Goal: Go to known website: Access a specific website the user already knows

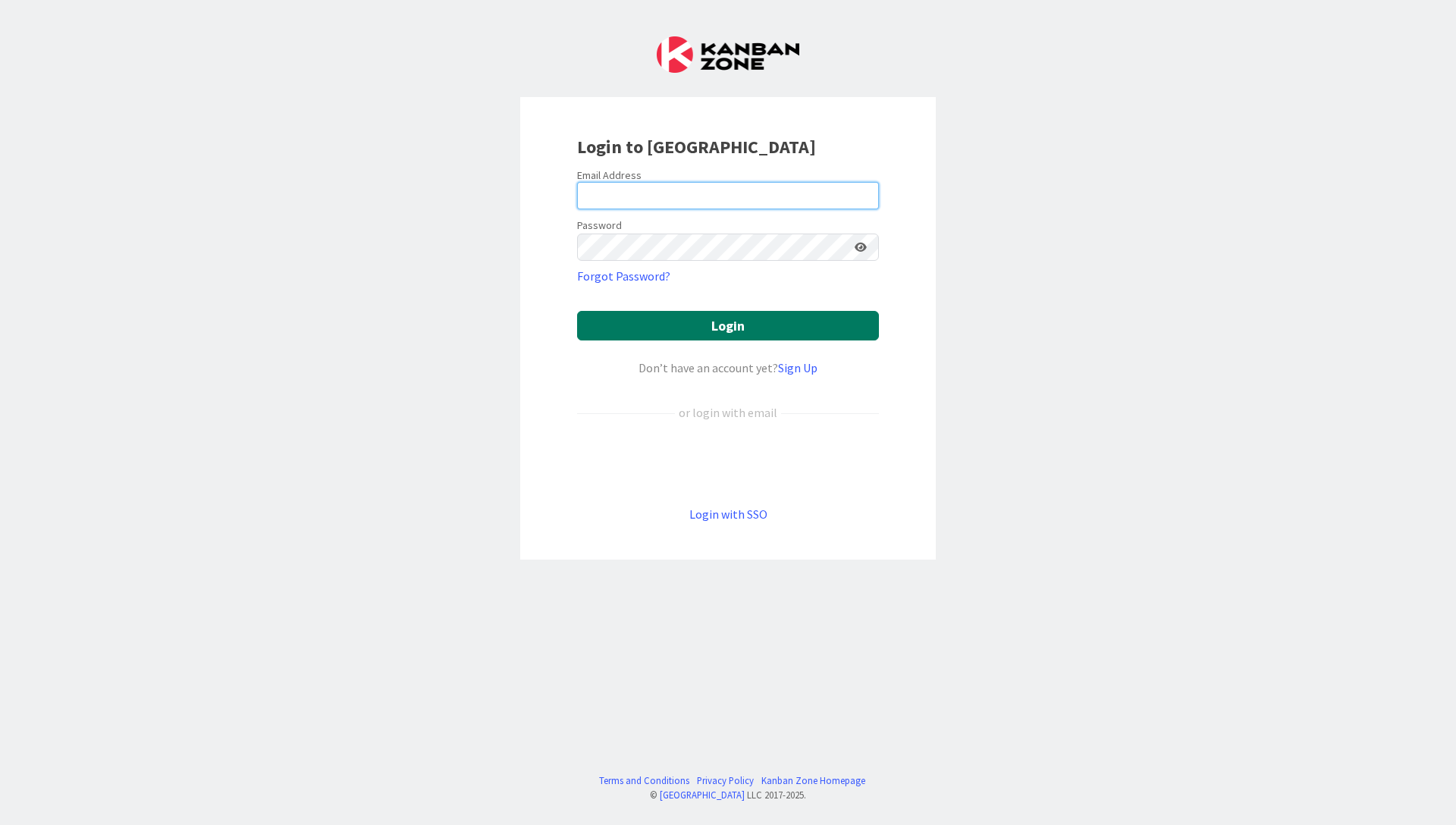
type input "[EMAIL_ADDRESS][DOMAIN_NAME]"
click at [728, 327] on button "Login" at bounding box center [728, 325] width 302 height 30
